Goal: Information Seeking & Learning: Learn about a topic

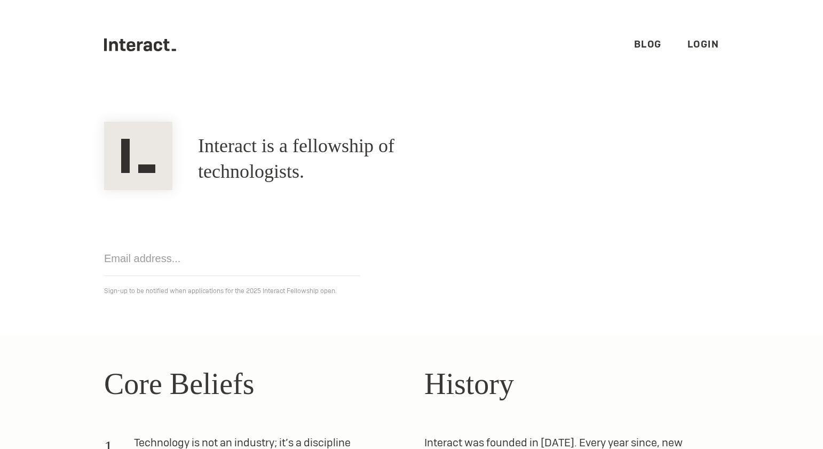
scroll to position [311, 0]
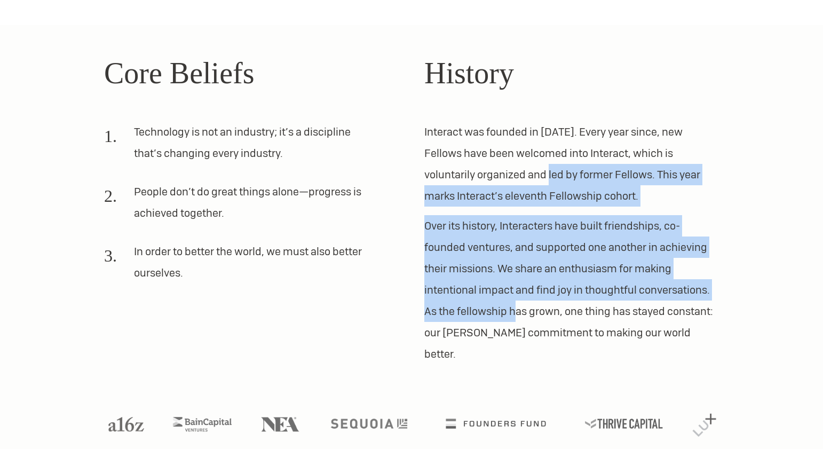
drag, startPoint x: 505, startPoint y: 166, endPoint x: 518, endPoint y: 313, distance: 148.5
click at [518, 313] on div "History Interact was founded in 2012. Every year since, new Fellows have been w…" at bounding box center [571, 208] width 295 height 314
click at [562, 304] on p "Over its history, Interacters have built friendships, co-founded ventures, and …" at bounding box center [571, 289] width 295 height 149
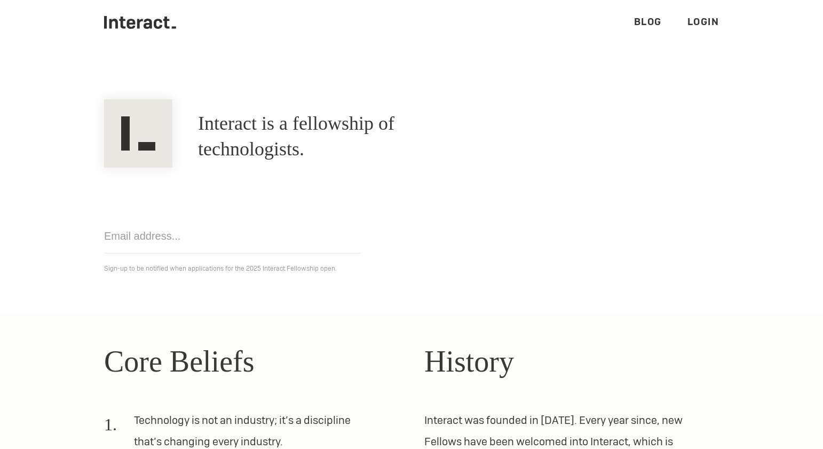
scroll to position [0, 0]
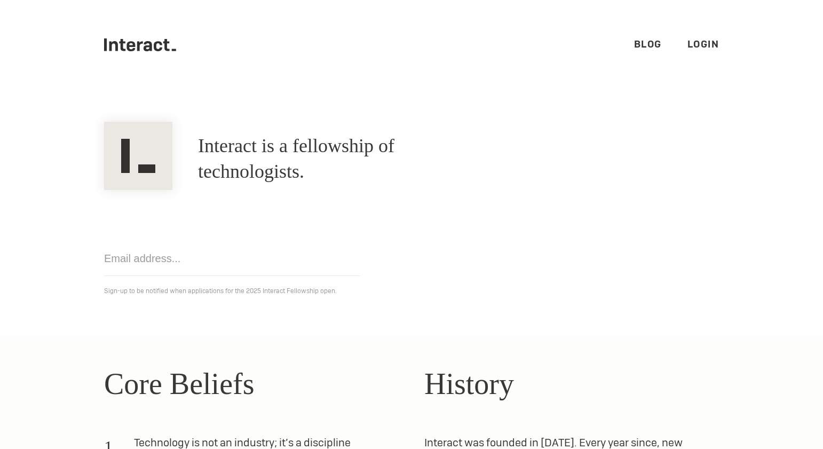
click at [355, 158] on h1 "Interact is a fellowship of technologists." at bounding box center [342, 158] width 288 height 51
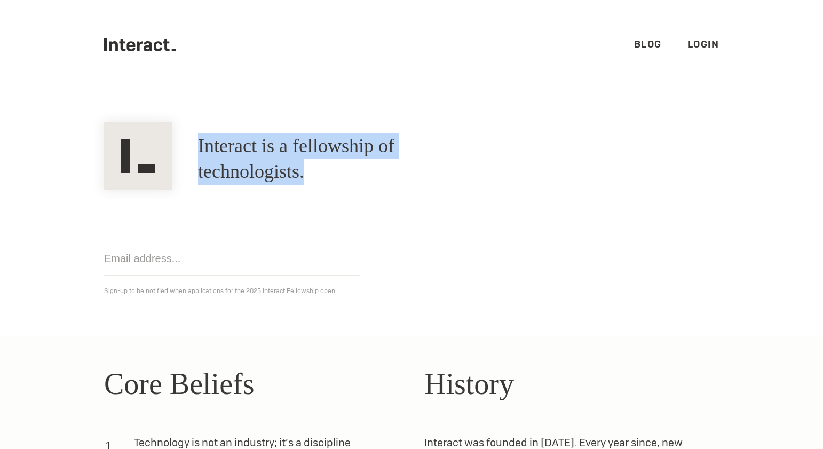
click at [486, 147] on h1 "Interact is a fellowship of technologists." at bounding box center [342, 158] width 288 height 51
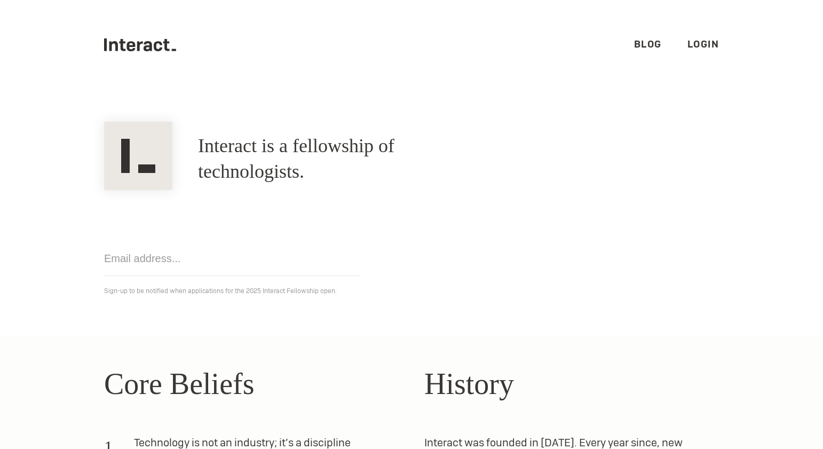
click at [642, 53] on ul ".cls-1{fill:#33312f;} interact-brand-logotype-black Blog Login" at bounding box center [411, 45] width 615 height 90
click at [641, 46] on link "Blog" at bounding box center [648, 44] width 28 height 12
click at [148, 40] on icon ".cls-1{fill:#33312f;} interact-brand-logotype-black" at bounding box center [140, 44] width 72 height 13
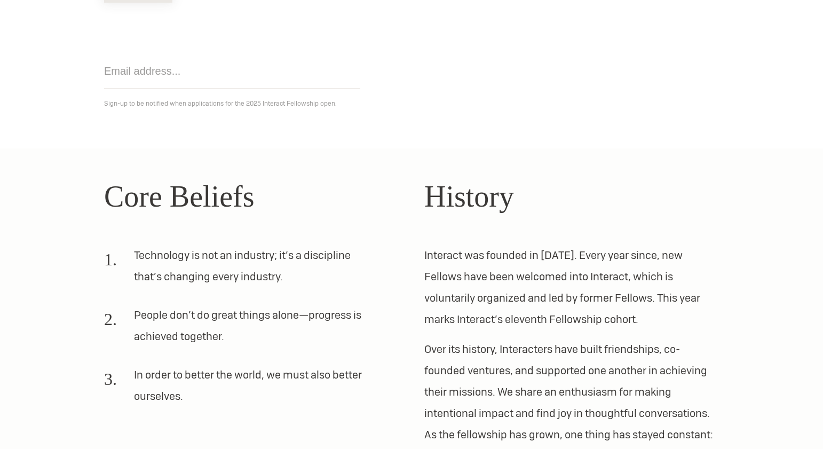
scroll to position [311, 0]
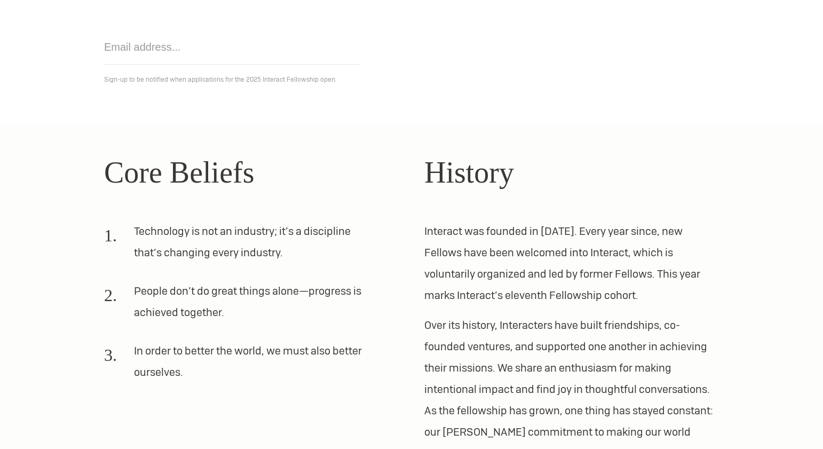
scroll to position [311, 0]
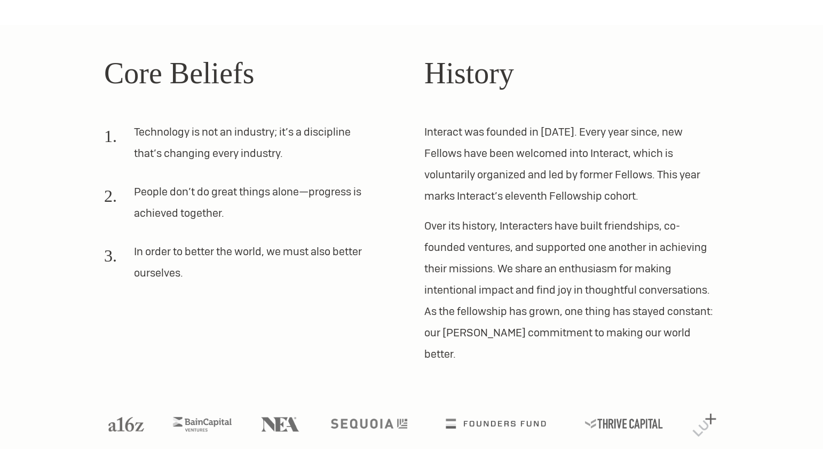
click at [448, 253] on p "Over its history, Interacters have built friendships, co-founded ventures, and …" at bounding box center [571, 289] width 295 height 149
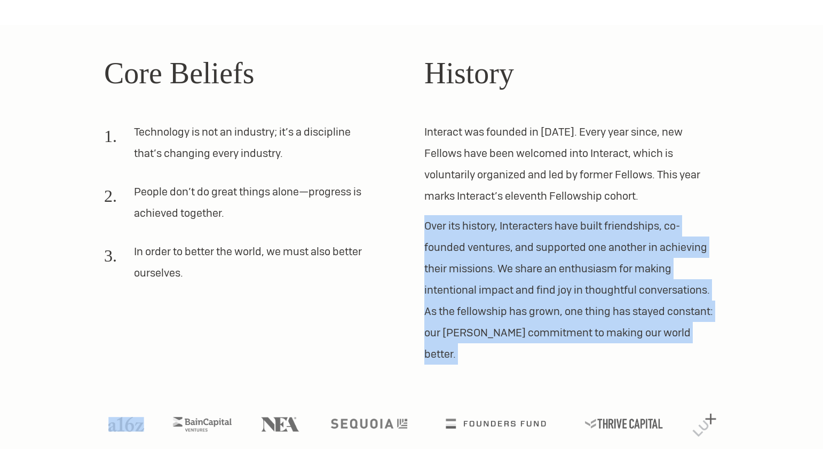
click at [448, 253] on p "Over its history, Interacters have built friendships, co-founded ventures, and …" at bounding box center [571, 289] width 295 height 149
click at [475, 219] on p "Over its history, Interacters have built friendships, co-founded ventures, and …" at bounding box center [571, 289] width 295 height 149
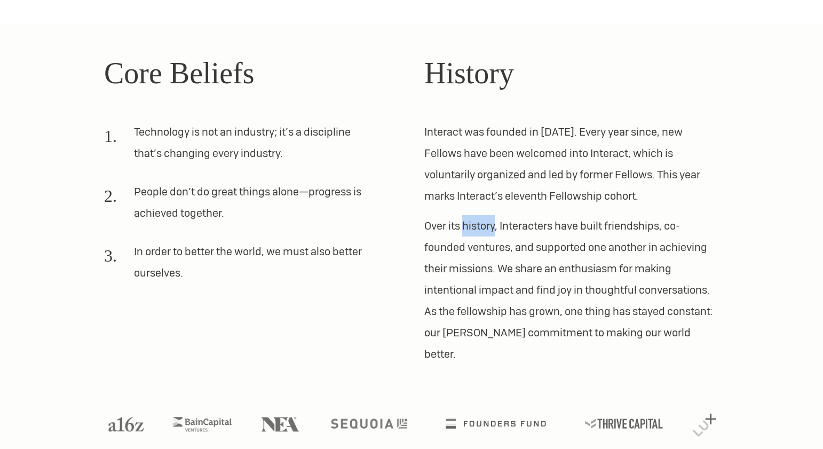
click at [475, 219] on p "Over its history, Interacters have built friendships, co-founded ventures, and …" at bounding box center [571, 289] width 295 height 149
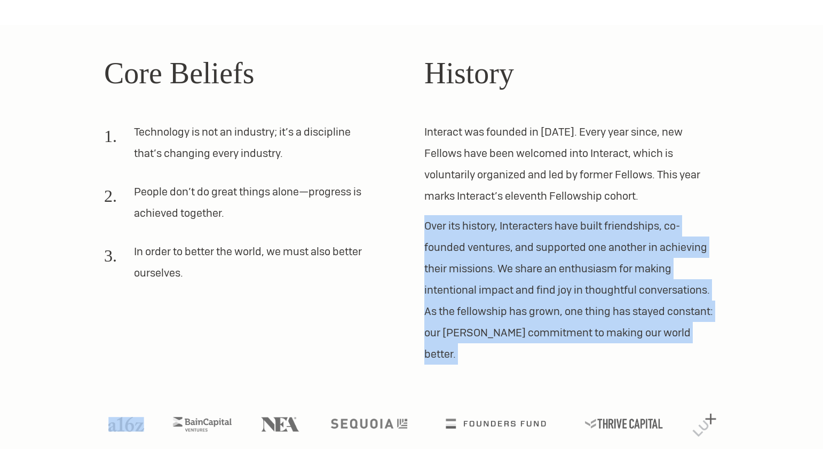
click at [463, 201] on p "Interact was founded in [DATE]. Every year since, new Fellows have been welcome…" at bounding box center [571, 163] width 295 height 85
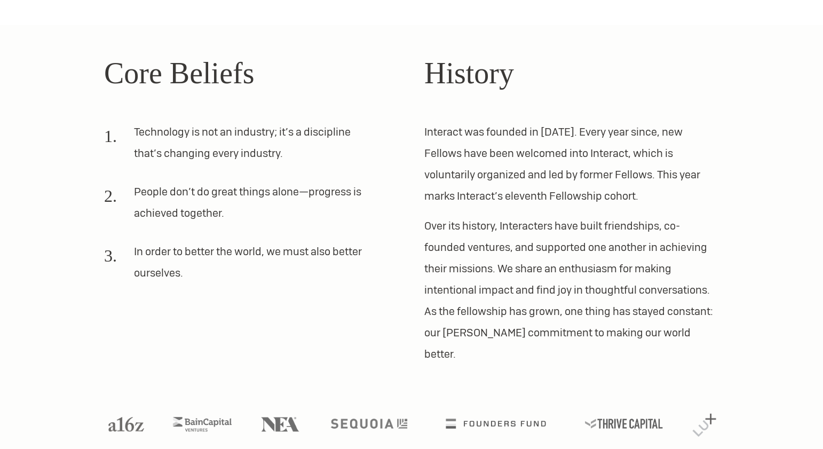
click at [468, 173] on p "Interact was founded in [DATE]. Every year since, new Fellows have been welcome…" at bounding box center [571, 163] width 295 height 85
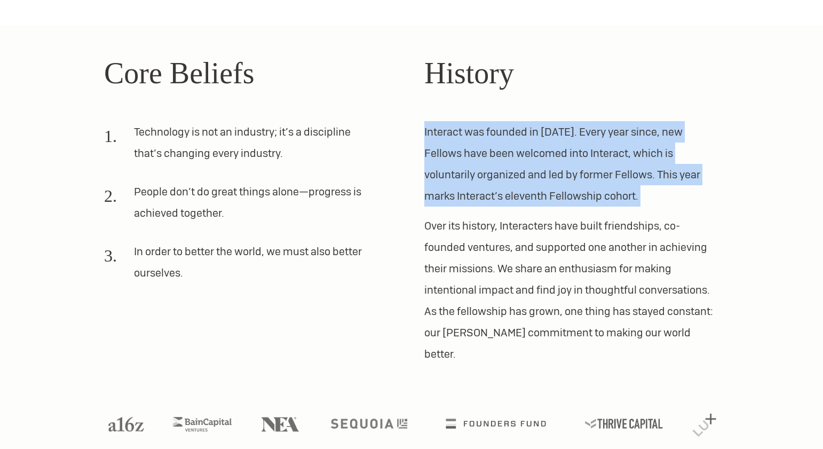
click at [467, 171] on p "Interact was founded in [DATE]. Every year since, new Fellows have been welcome…" at bounding box center [571, 163] width 295 height 85
